Goal: Information Seeking & Learning: Learn about a topic

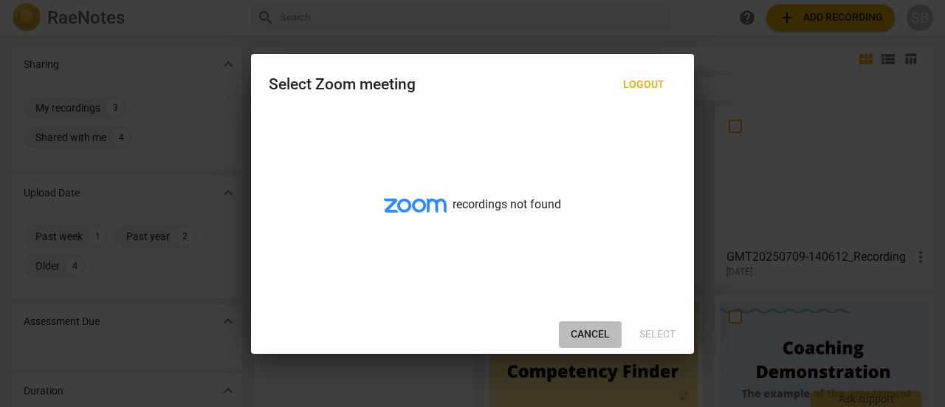
click at [579, 328] on span "Cancel" at bounding box center [590, 334] width 39 height 15
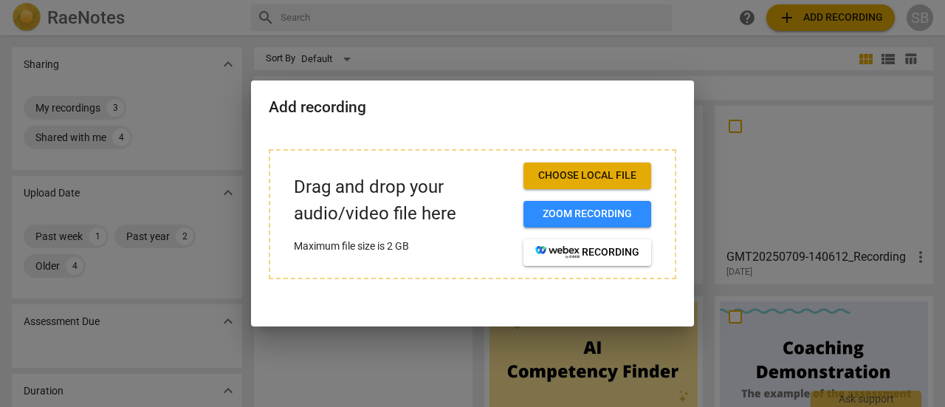
click at [678, 61] on div at bounding box center [472, 203] width 945 height 407
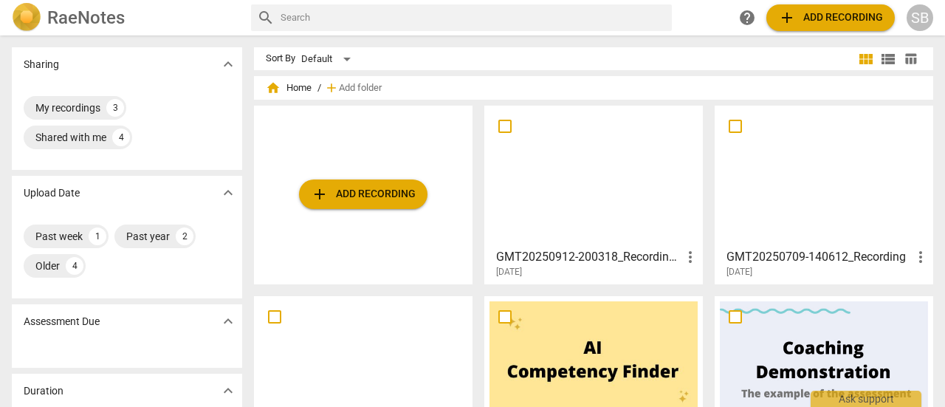
click at [221, 320] on span "expand_more" at bounding box center [228, 321] width 18 height 18
click at [554, 256] on h3 "GMT20250912-200318_Recording_gvo_1280x720" at bounding box center [588, 257] width 185 height 18
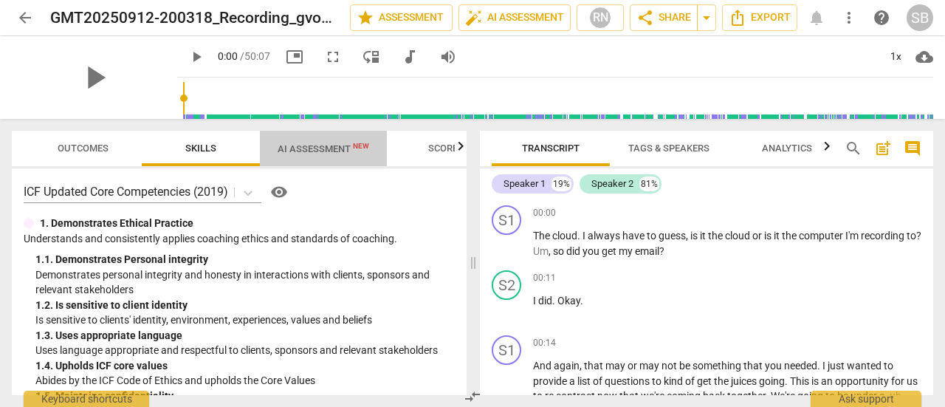
click at [297, 147] on span "AI Assessment New" at bounding box center [324, 148] width 92 height 11
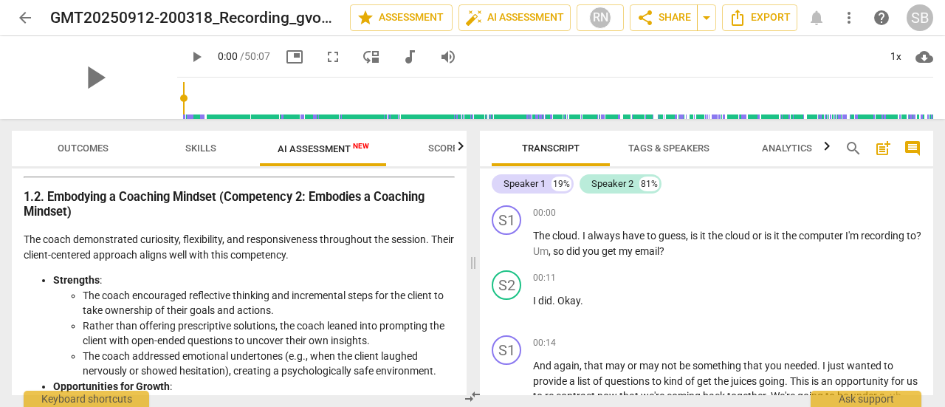
scroll to position [515, 0]
click at [467, 218] on div "Outcomes Skills AI Assessment New Scores Disclaimer: AI can make mistakes. Cons…" at bounding box center [236, 263] width 472 height 288
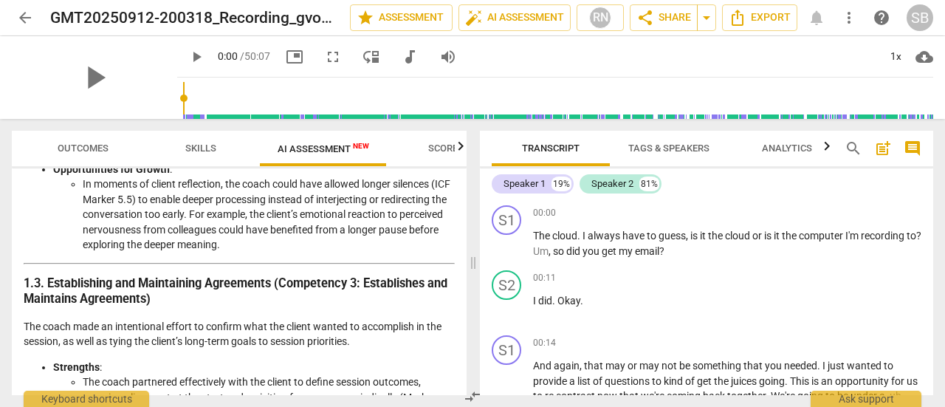
scroll to position [712, 0]
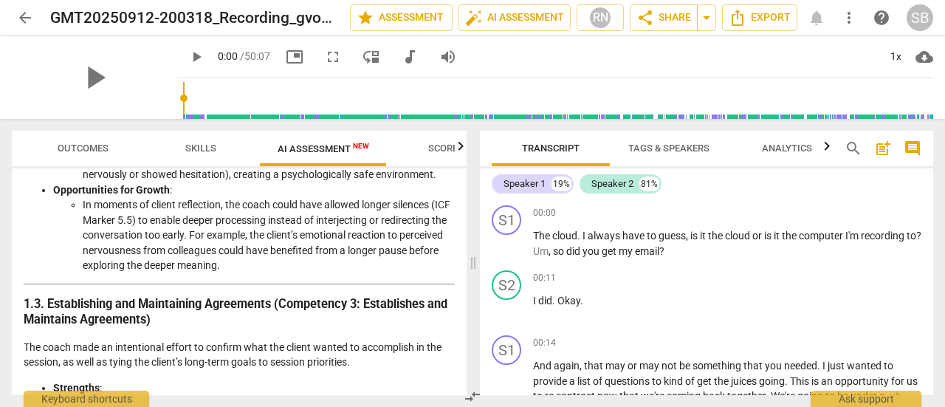
click at [444, 149] on span "Scores" at bounding box center [445, 147] width 35 height 11
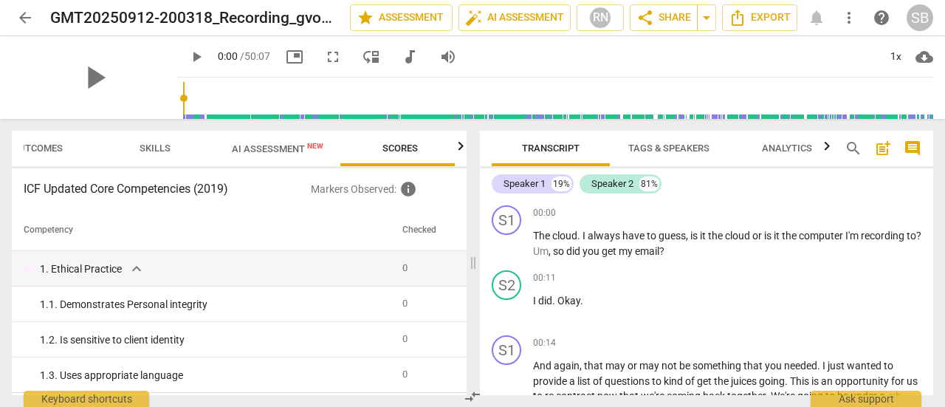
scroll to position [0, 49]
click at [306, 149] on span "New" at bounding box center [311, 146] width 16 height 8
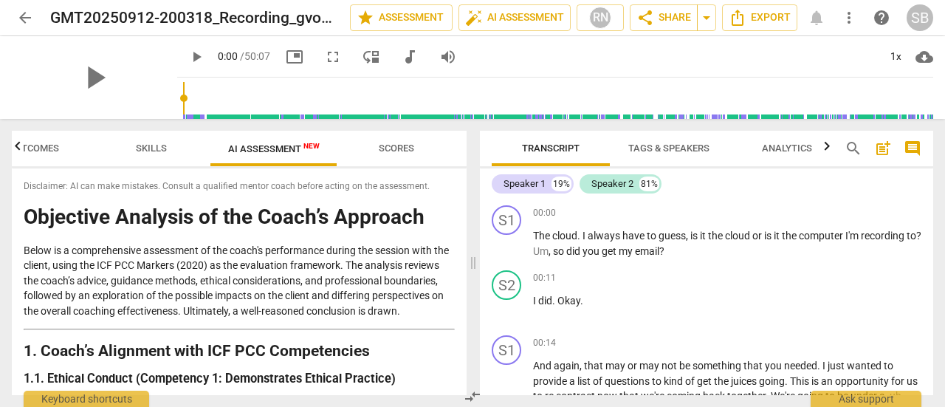
click at [475, 393] on span "compare_arrows" at bounding box center [473, 397] width 18 height 18
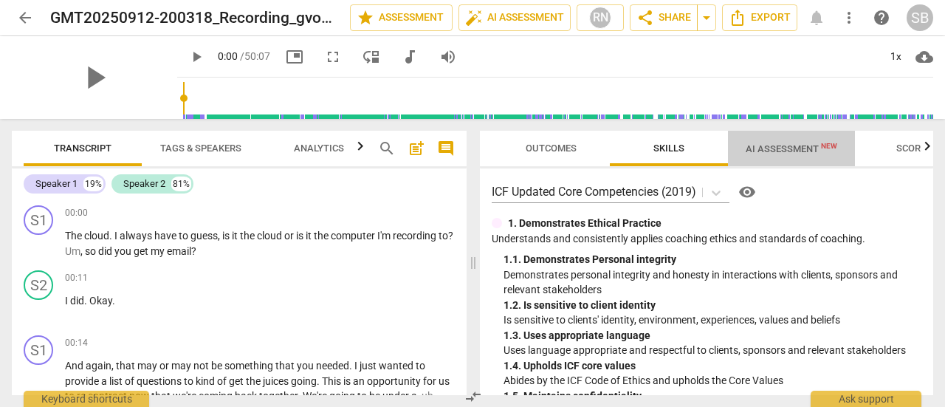
click at [802, 148] on span "AI Assessment New" at bounding box center [792, 148] width 92 height 11
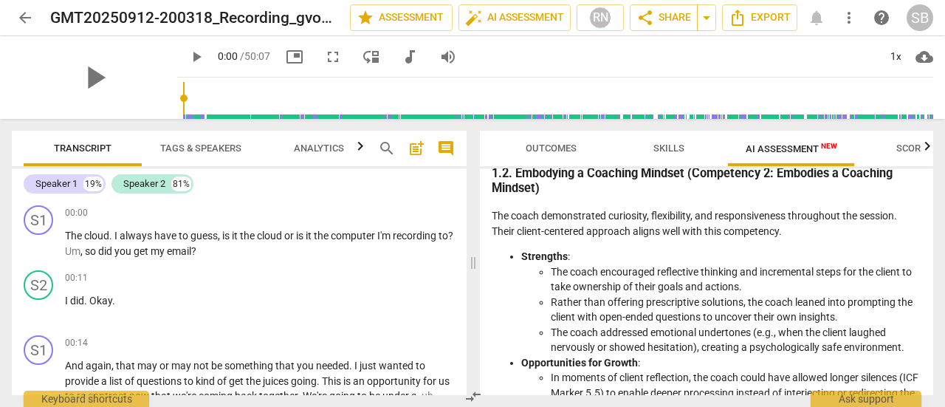
scroll to position [552, 0]
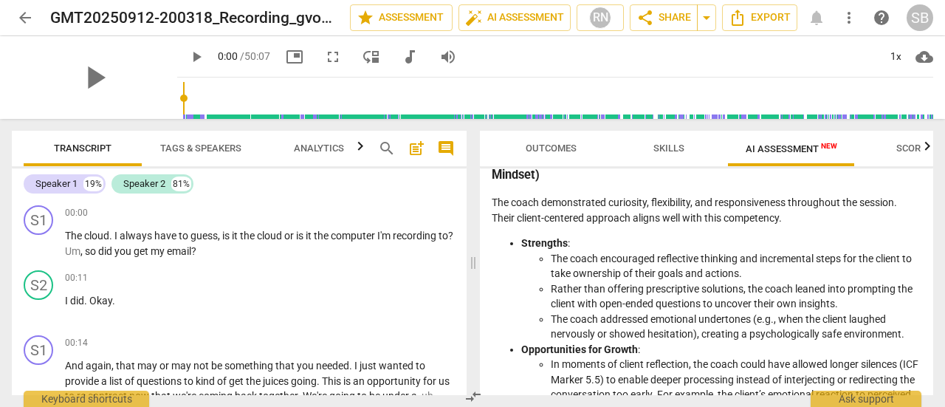
click at [561, 153] on span "Outcomes" at bounding box center [551, 147] width 51 height 11
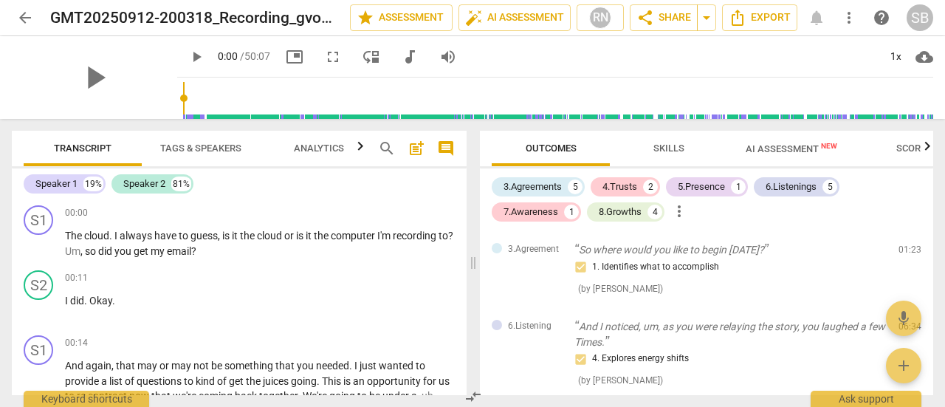
scroll to position [49, 0]
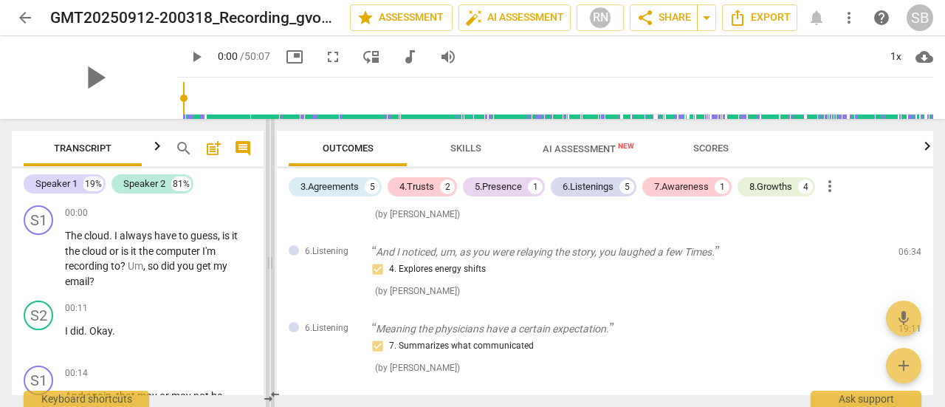
drag, startPoint x: 475, startPoint y: 259, endPoint x: 272, endPoint y: 256, distance: 203.0
click at [272, 256] on span at bounding box center [270, 263] width 9 height 288
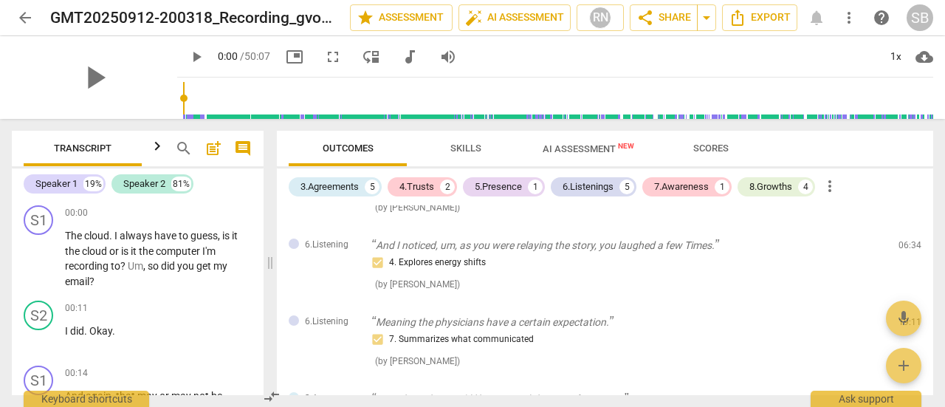
scroll to position [0, 0]
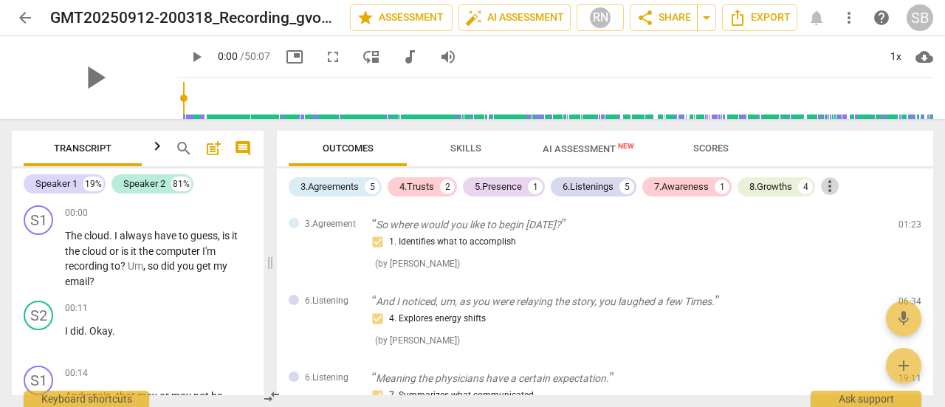
click at [834, 187] on span "more_vert" at bounding box center [830, 186] width 18 height 18
click at [931, 210] on div at bounding box center [472, 203] width 945 height 407
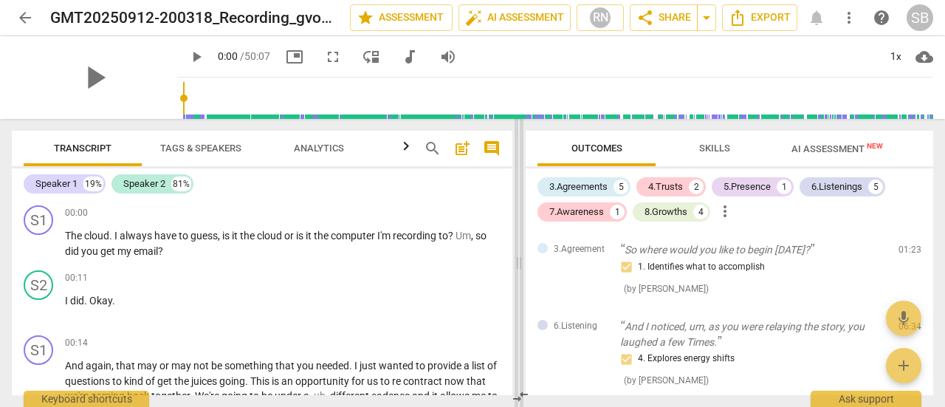
drag, startPoint x: 270, startPoint y: 264, endPoint x: 519, endPoint y: 267, distance: 248.8
click at [519, 267] on span at bounding box center [519, 263] width 9 height 288
click at [831, 144] on span "AI Assessment New" at bounding box center [837, 148] width 92 height 11
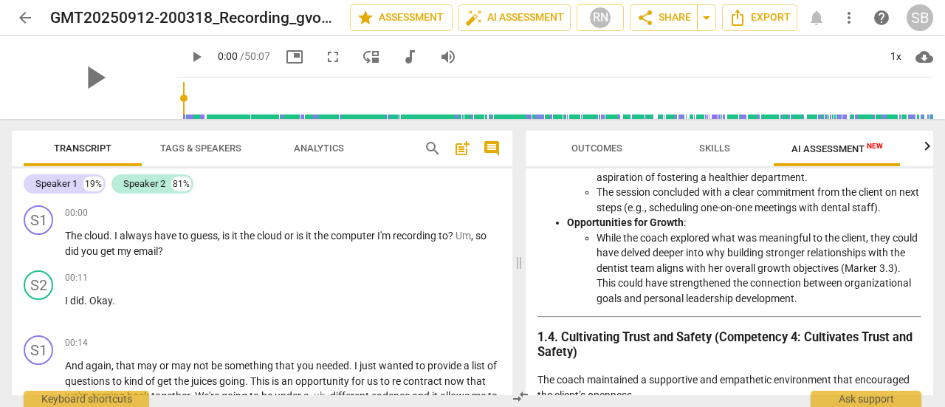
scroll to position [1101, 0]
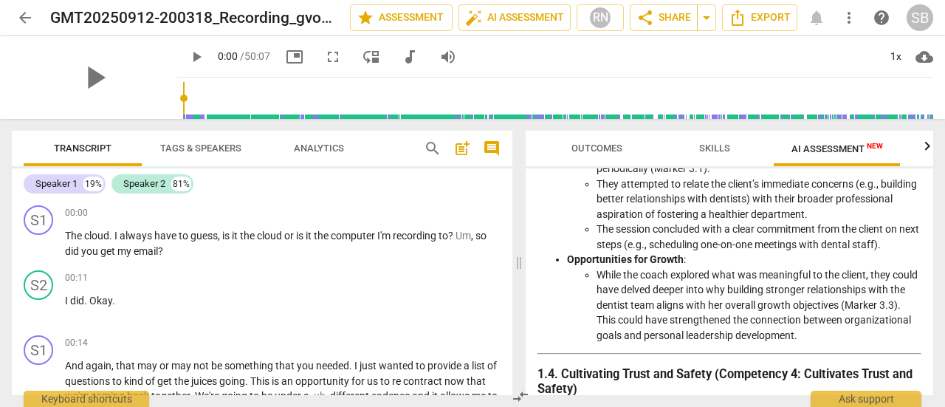
click at [939, 395] on div "Outcomes Skills AI Assessment New Scores Disclaimer: AI can make mistakes. Cons…" at bounding box center [732, 263] width 425 height 288
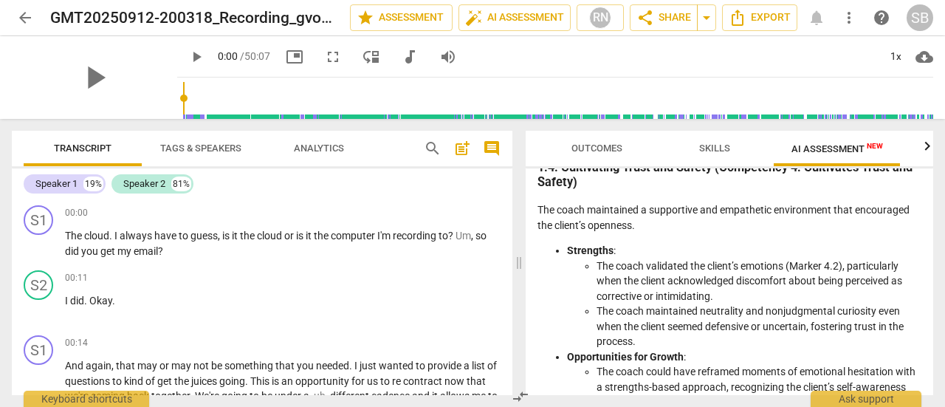
scroll to position [1323, 0]
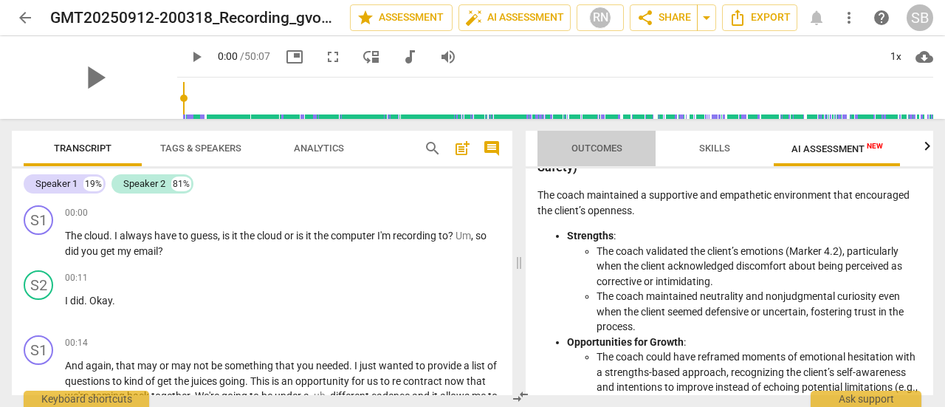
click at [579, 150] on span "Outcomes" at bounding box center [596, 147] width 51 height 11
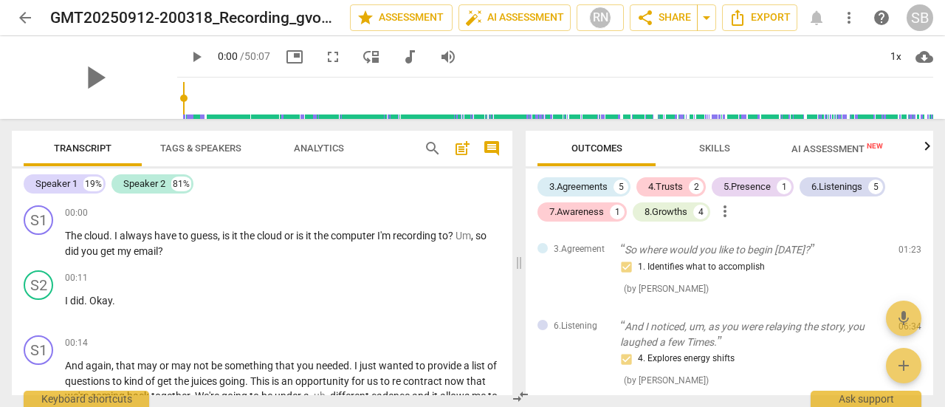
click at [939, 228] on div "Outcomes Skills AI Assessment New Scores 3.Agreements 5 4.Trusts 2 5.Presence 1…" at bounding box center [732, 263] width 425 height 288
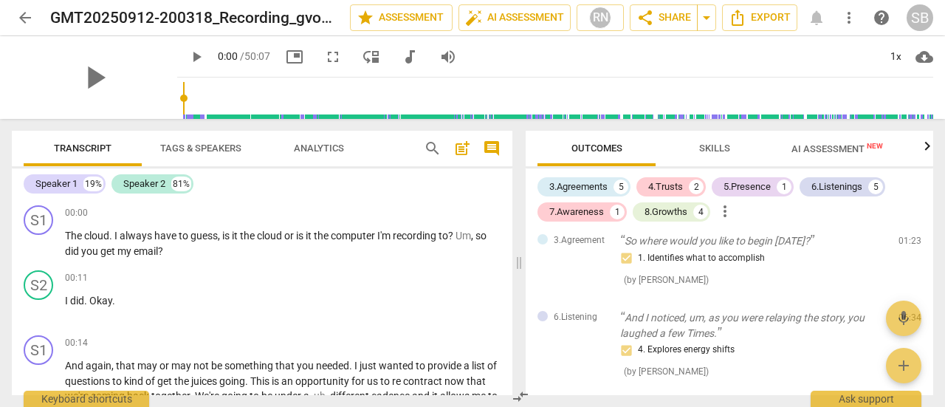
scroll to position [0, 0]
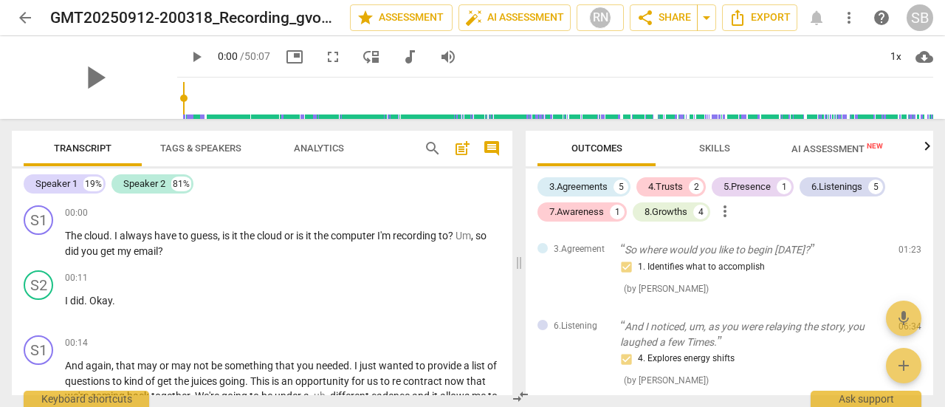
click at [858, 149] on span "AI Assessment New" at bounding box center [837, 148] width 92 height 11
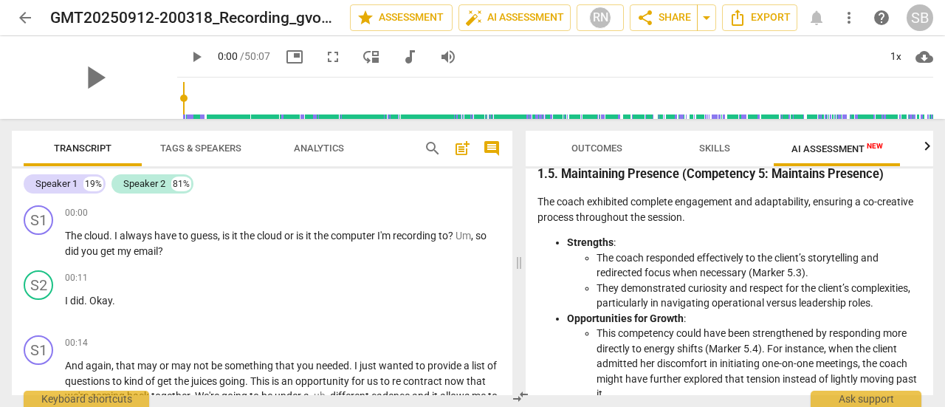
scroll to position [1604, 0]
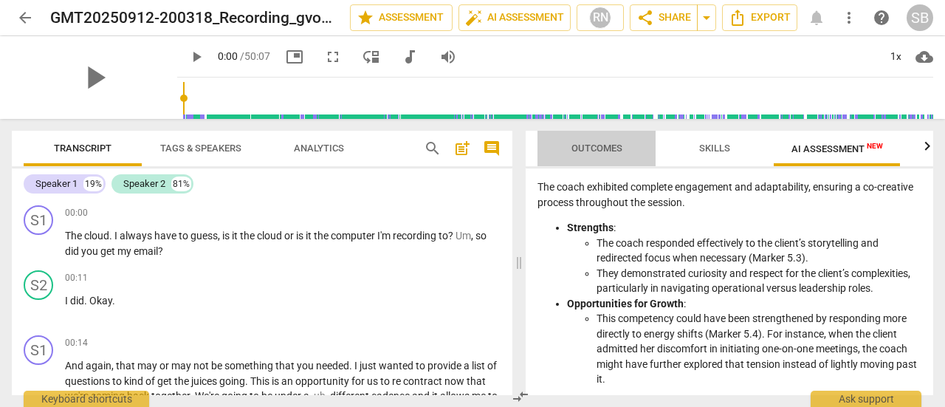
click at [592, 143] on span "Outcomes" at bounding box center [596, 147] width 51 height 11
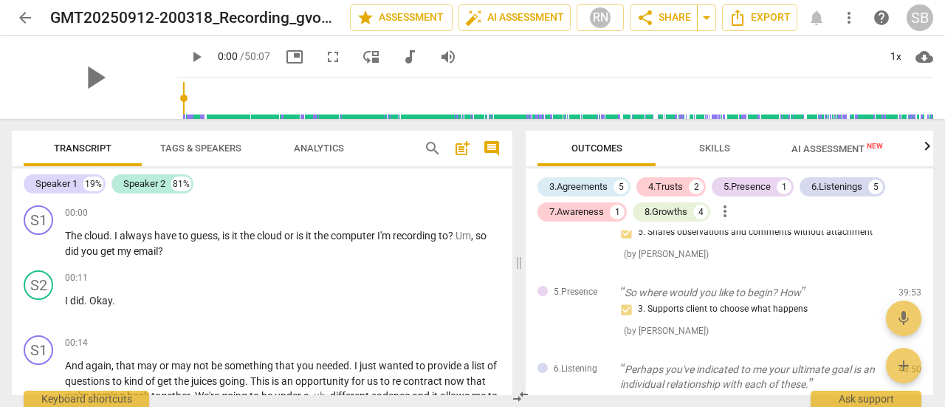
scroll to position [745, 0]
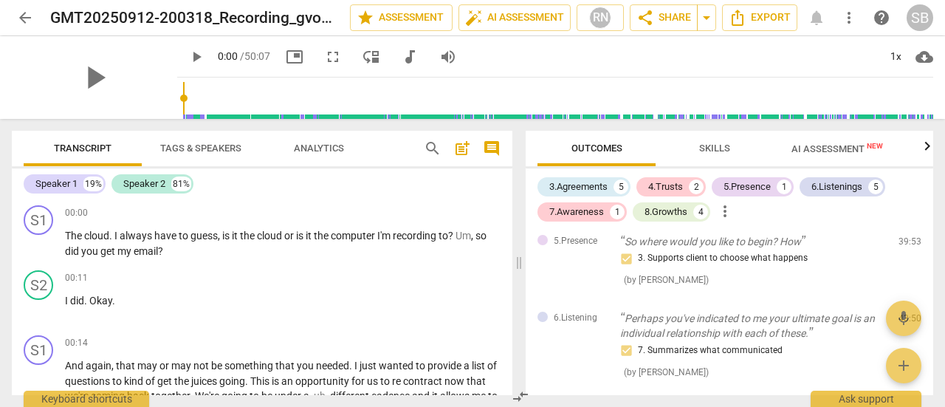
drag, startPoint x: 930, startPoint y: 237, endPoint x: 937, endPoint y: 319, distance: 82.2
click at [937, 319] on div "Outcomes Skills AI Assessment New Scores 3.Agreements 5 4.Trusts 2 5.Presence 1…" at bounding box center [732, 263] width 425 height 288
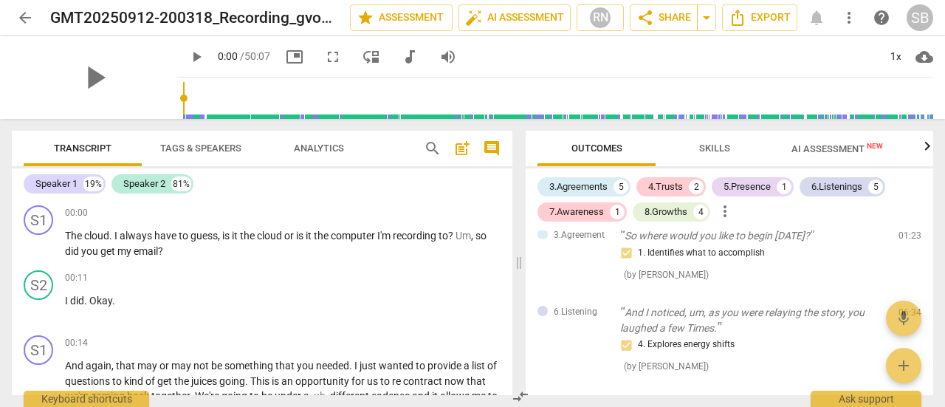
scroll to position [0, 0]
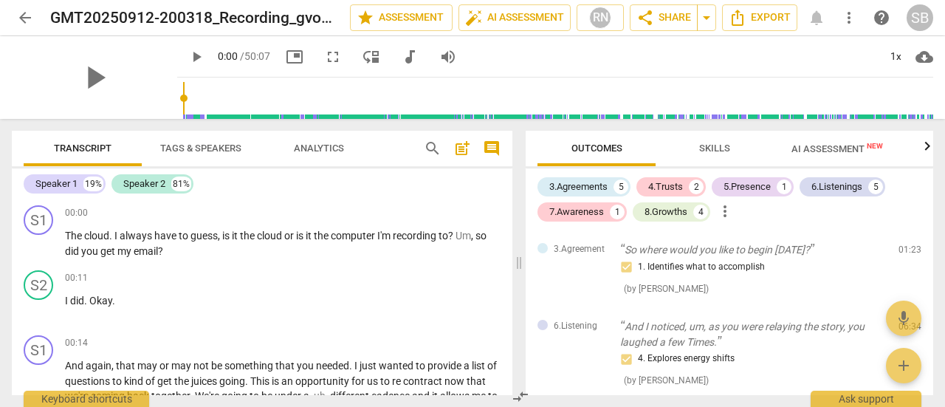
click at [831, 152] on span "AI Assessment New" at bounding box center [837, 148] width 92 height 11
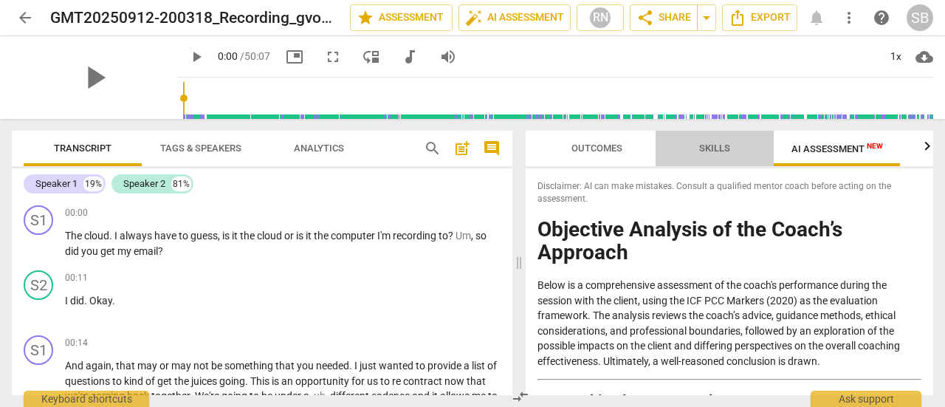
click at [724, 151] on span "Skills" at bounding box center [714, 147] width 31 height 11
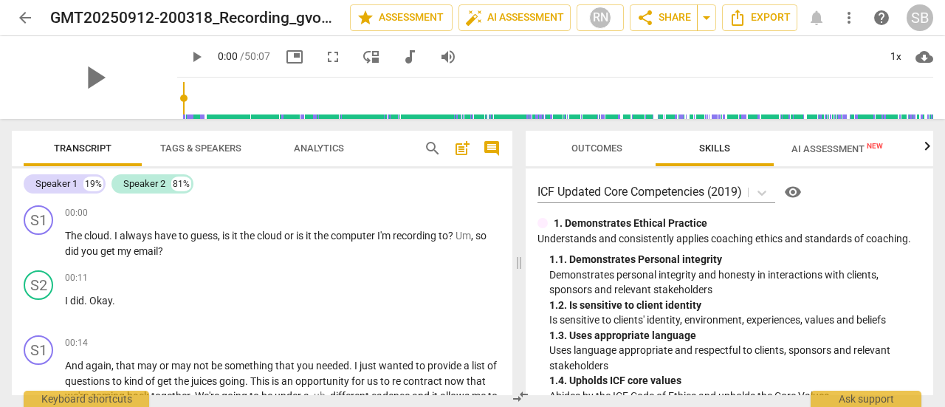
click at [819, 145] on span "AI Assessment New" at bounding box center [837, 148] width 92 height 11
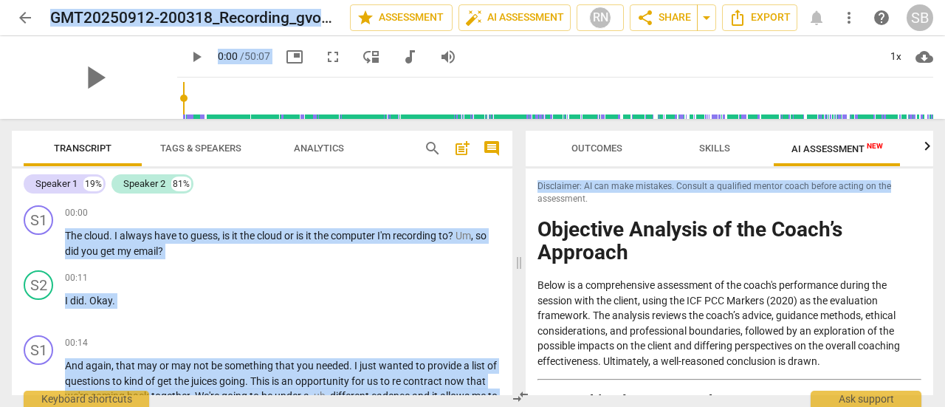
drag, startPoint x: 927, startPoint y: 179, endPoint x: 945, endPoint y: 242, distance: 65.9
click at [944, 0] on html "arrow_back GMT20250912-200318_Recording_gvo_1280x720 edit star Assessment auto_…" at bounding box center [472, 0] width 945 height 0
click at [933, 169] on div "Outcomes Skills AI Assessment New Scores Disclaimer: AI can make mistakes. Cons…" at bounding box center [732, 263] width 425 height 288
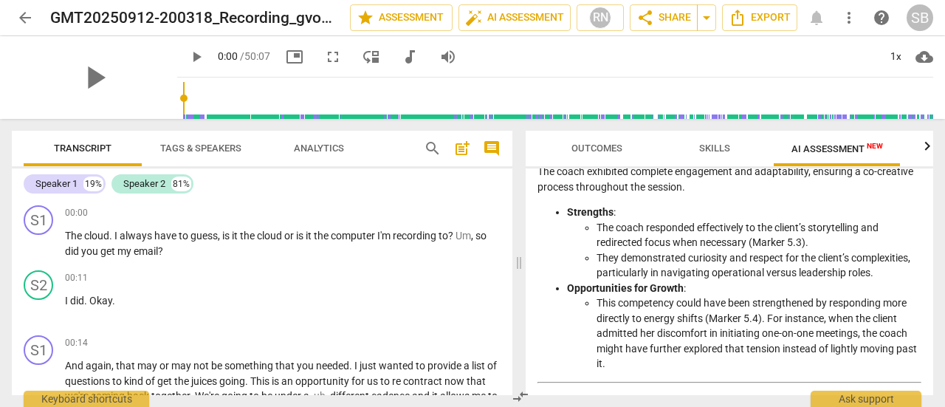
scroll to position [1626, 0]
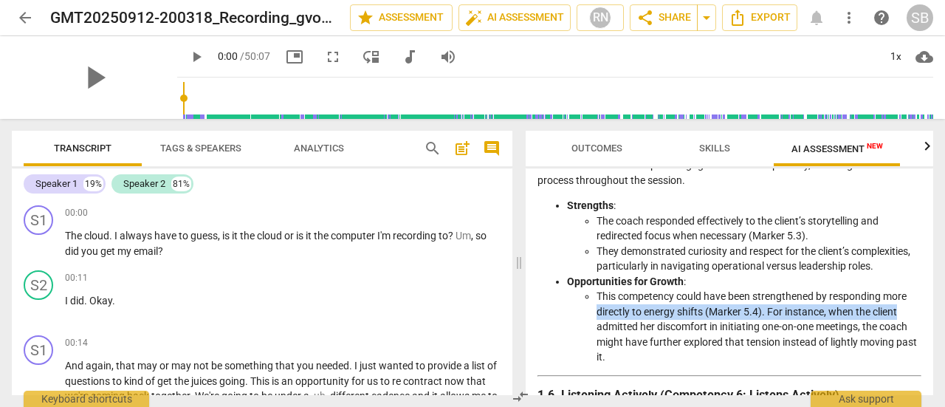
drag, startPoint x: 927, startPoint y: 287, endPoint x: 932, endPoint y: 312, distance: 25.6
click at [932, 312] on div "Disclaimer: AI can make mistakes. Consult a qualified mentor coach before actin…" at bounding box center [729, 281] width 407 height 227
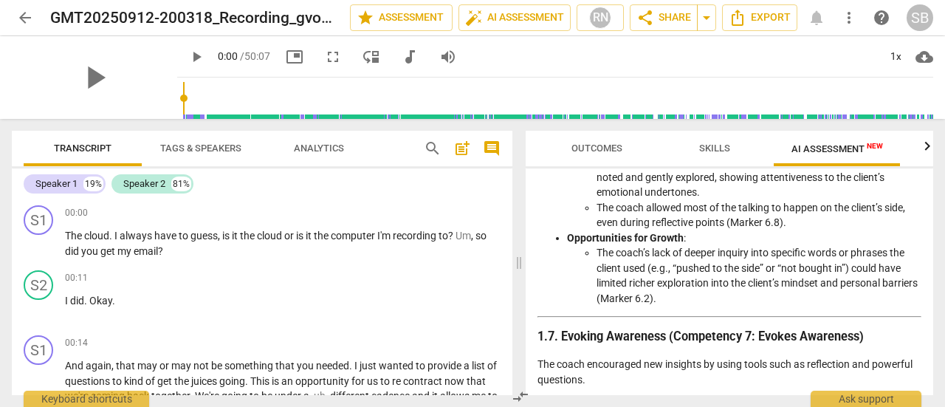
scroll to position [1989, 0]
click at [608, 148] on span "Outcomes" at bounding box center [596, 147] width 51 height 11
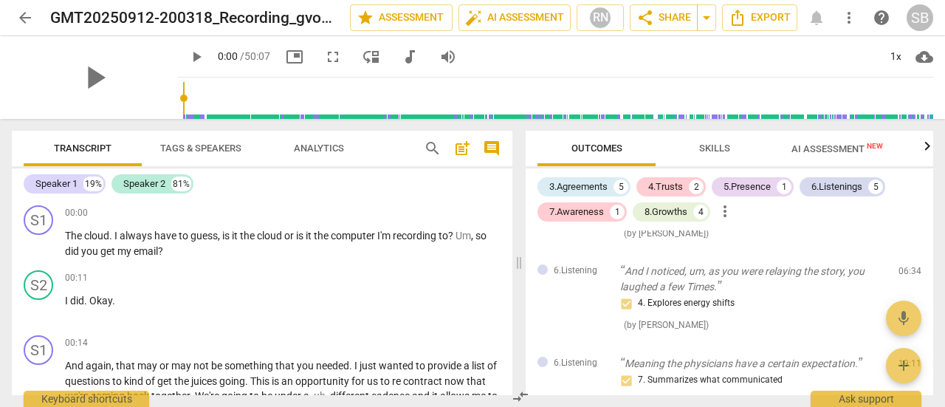
scroll to position [0, 0]
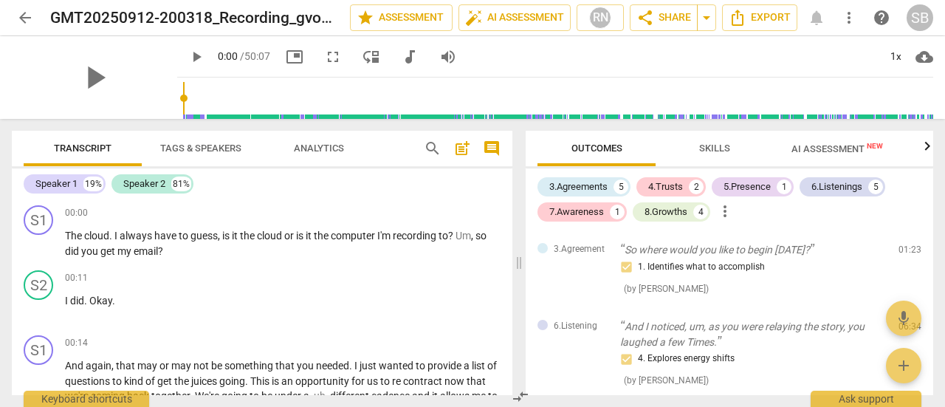
click at [927, 220] on div "3.Agreements 5 4.Trusts 2 5.Presence 1 6.Listenings 5 7.Awareness 1 8.Growths 4…" at bounding box center [735, 199] width 396 height 50
drag, startPoint x: 933, startPoint y: 235, endPoint x: 933, endPoint y: 249, distance: 14.0
click at [933, 249] on div "Outcomes Skills AI Assessment New Scores 3.Agreements 5 4.Trusts 2 5.Presence 1…" at bounding box center [732, 263] width 425 height 288
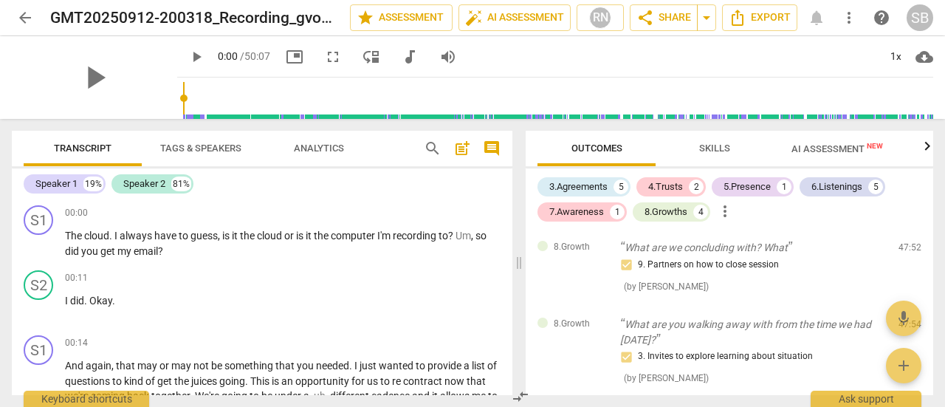
scroll to position [1145, 0]
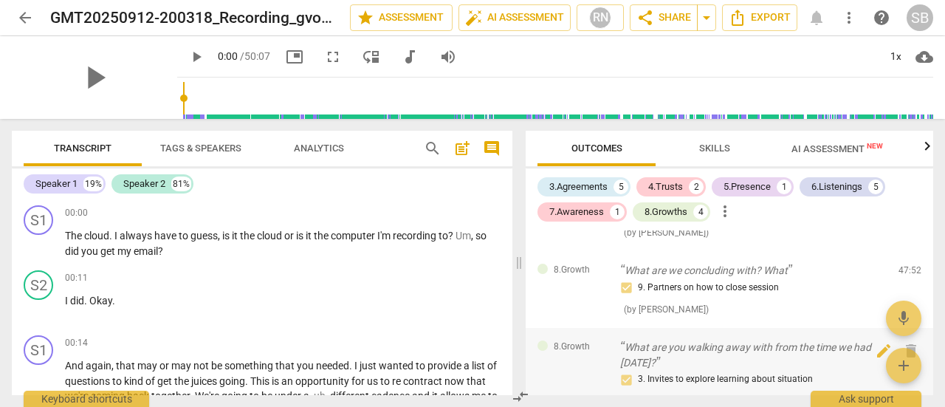
click at [927, 373] on div "8.Growth What are you walking away with from the time we had [DATE]? 3. Invites…" at bounding box center [729, 374] width 407 height 92
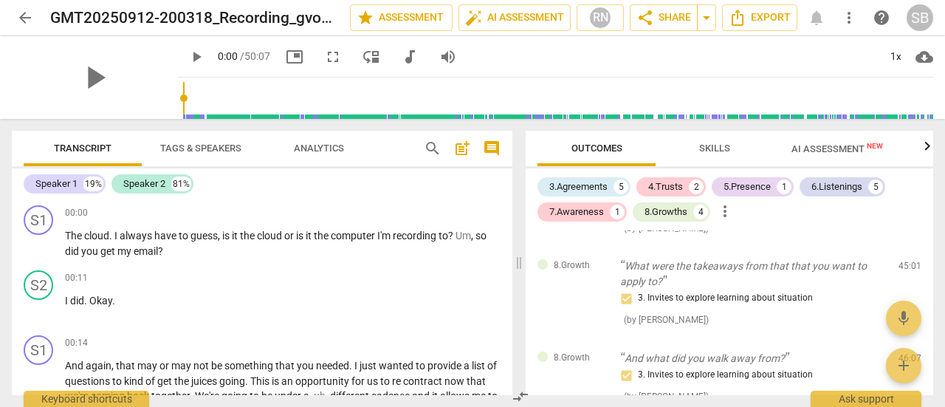
scroll to position [875, 0]
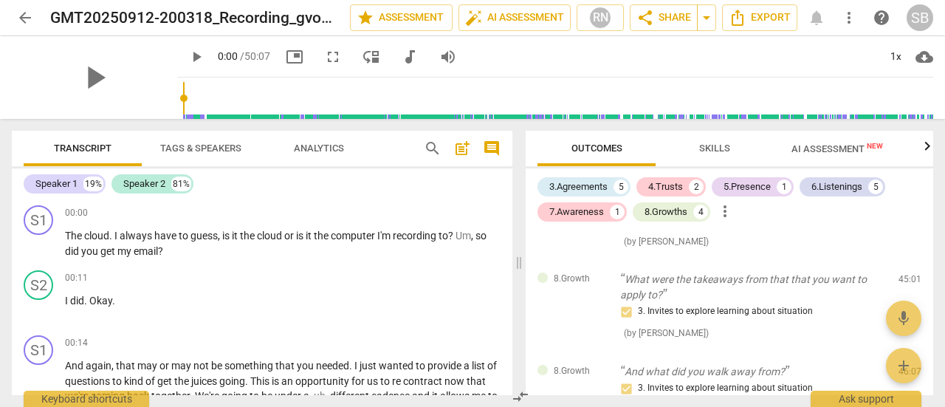
click at [828, 145] on span "AI Assessment New" at bounding box center [837, 148] width 92 height 11
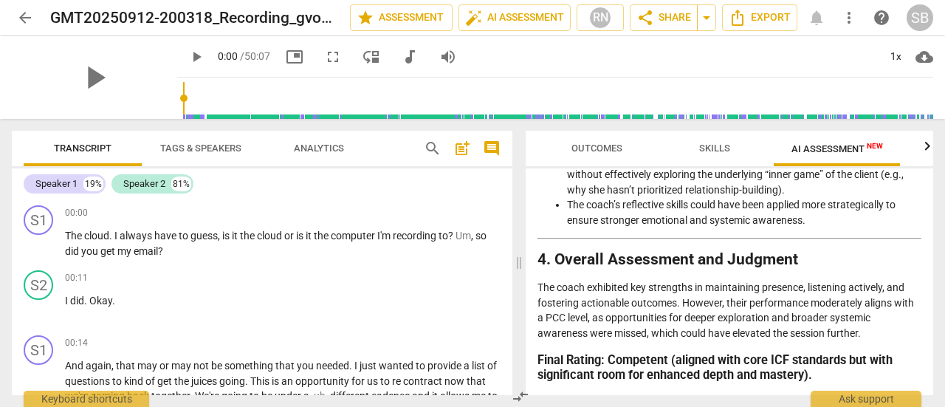
scroll to position [3179, 0]
